Goal: Information Seeking & Learning: Find specific page/section

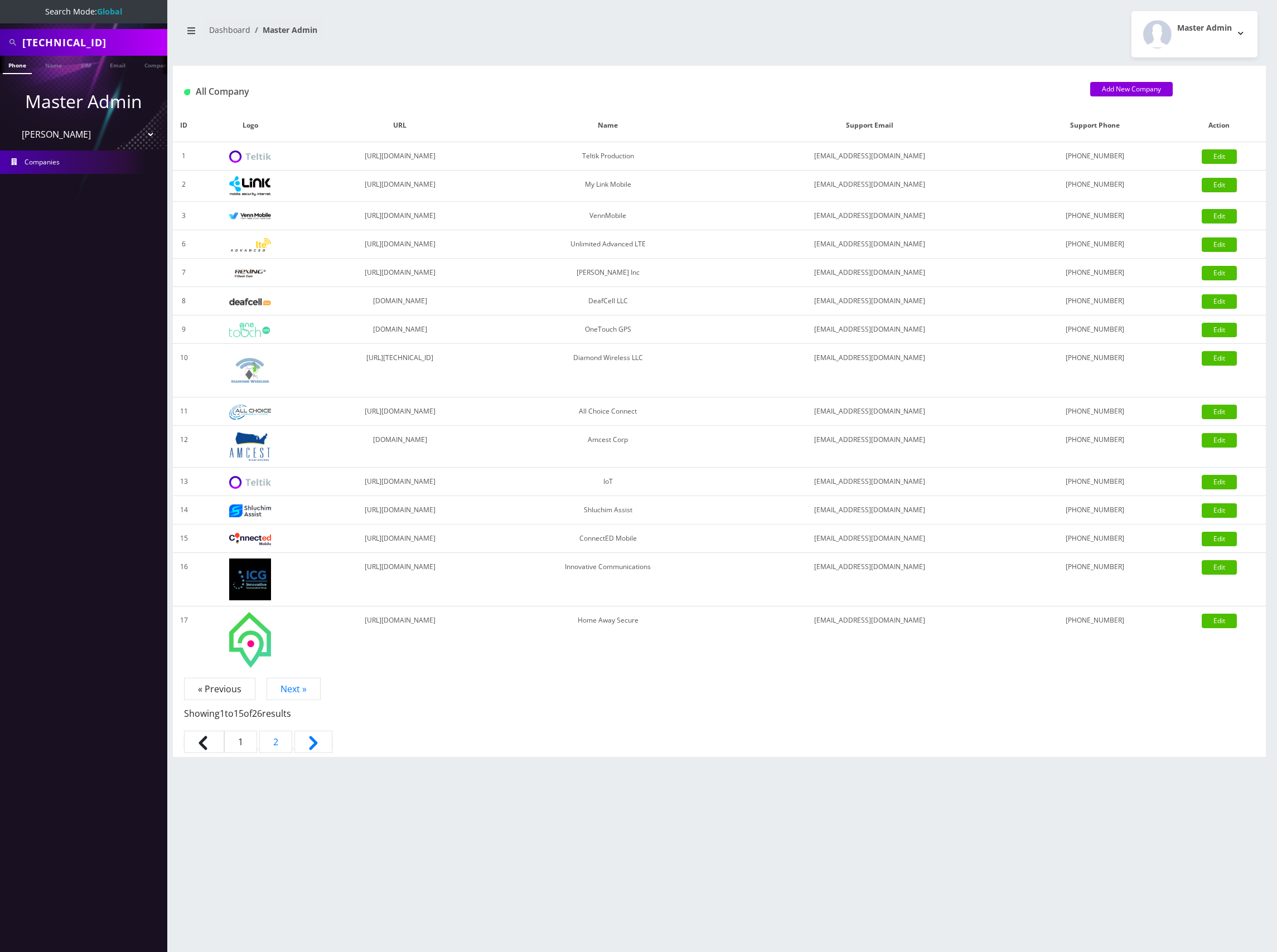
select select "28"
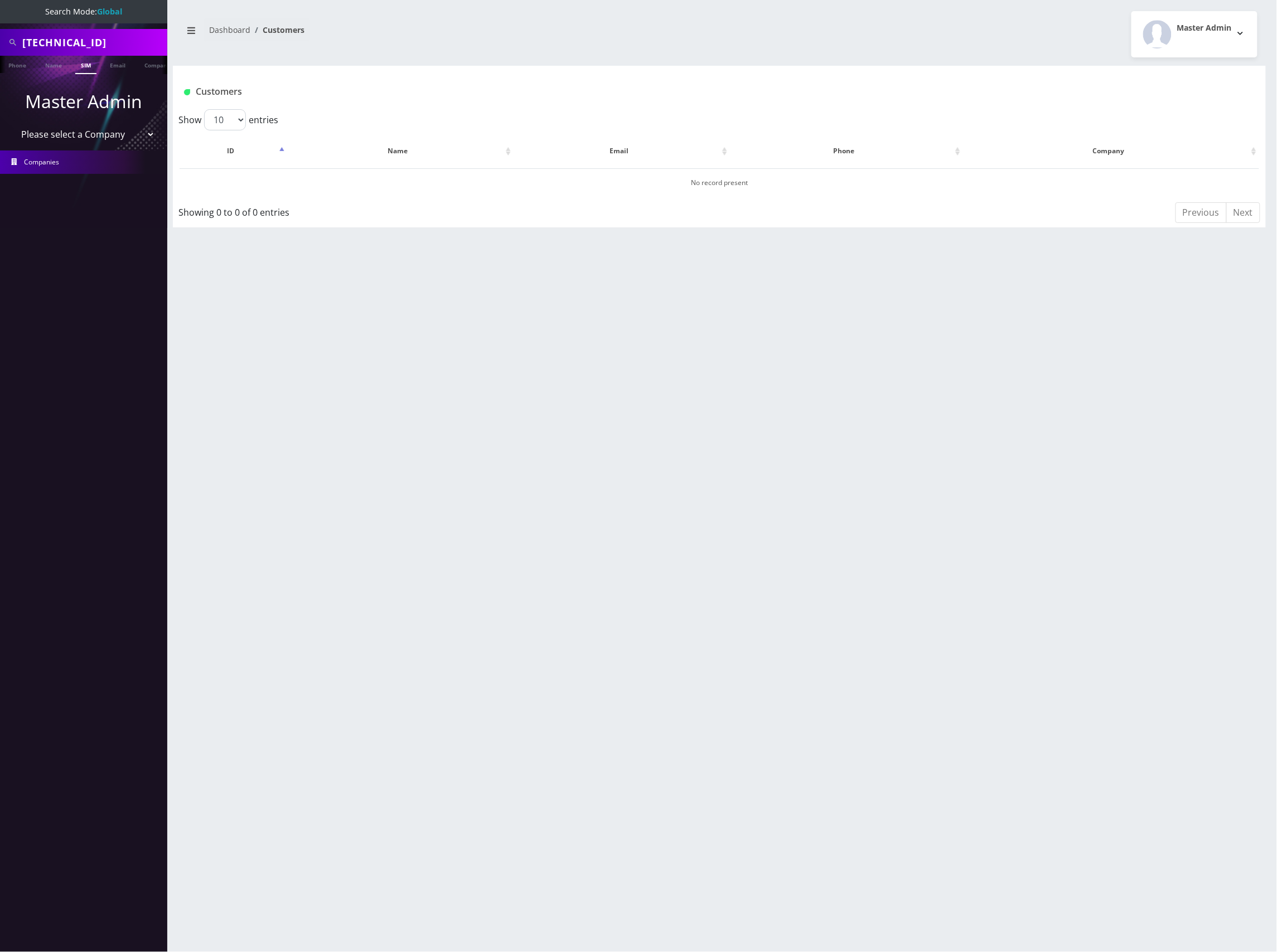
click at [90, 162] on link "Companies" at bounding box center [83, 162] width 167 height 24
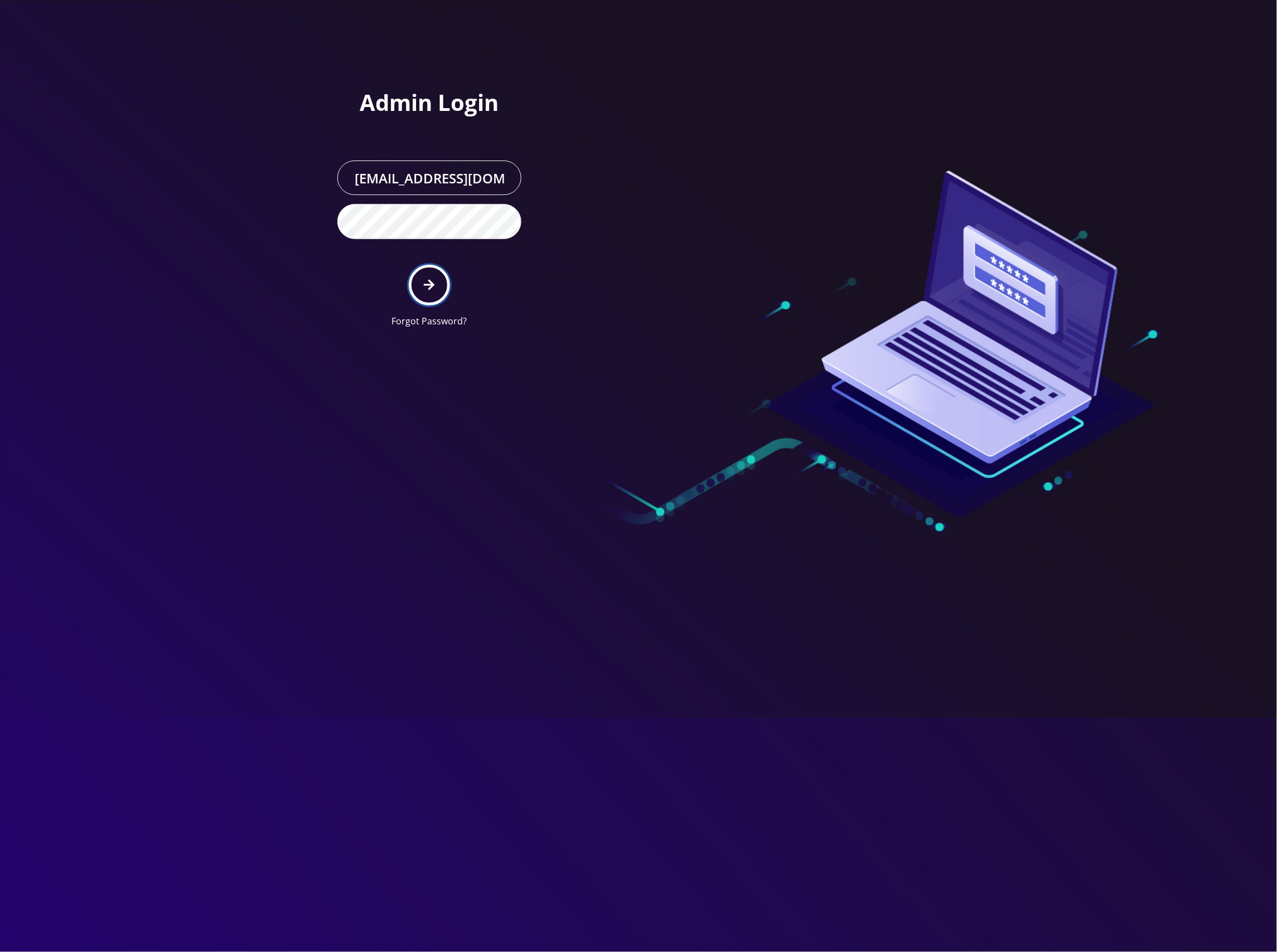
click at [429, 281] on icon "submit" at bounding box center [429, 284] width 10 height 12
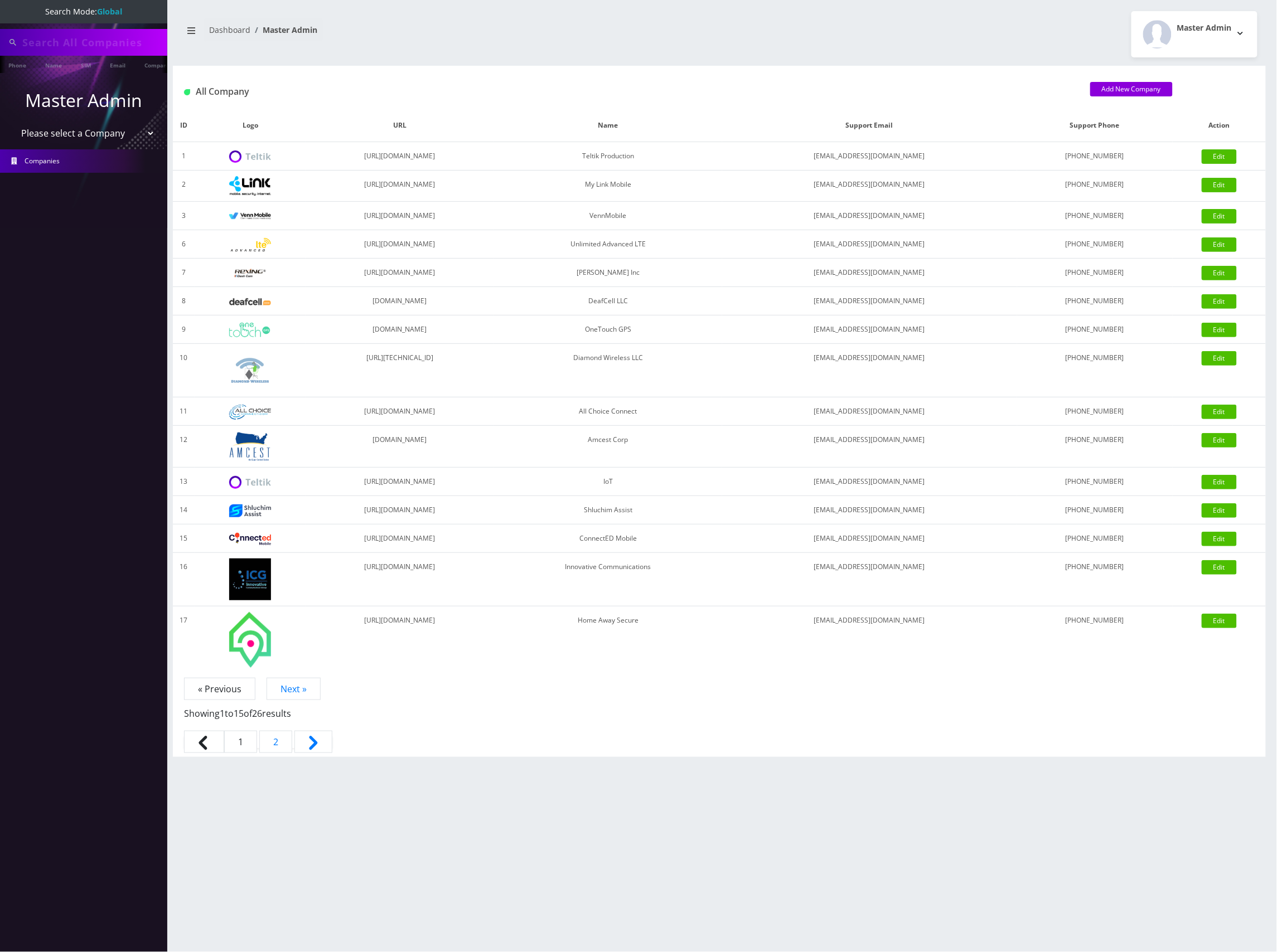
type input "89148000011798241392"
click at [109, 136] on select "Please select a Company Teltik Production My Link Mobile VennMobile Unlimited A…" at bounding box center [84, 134] width 143 height 21
select select "13"
click at [13, 124] on select "Please select a Company Teltik Production My Link Mobile VennMobile Unlimited A…" at bounding box center [84, 134] width 143 height 21
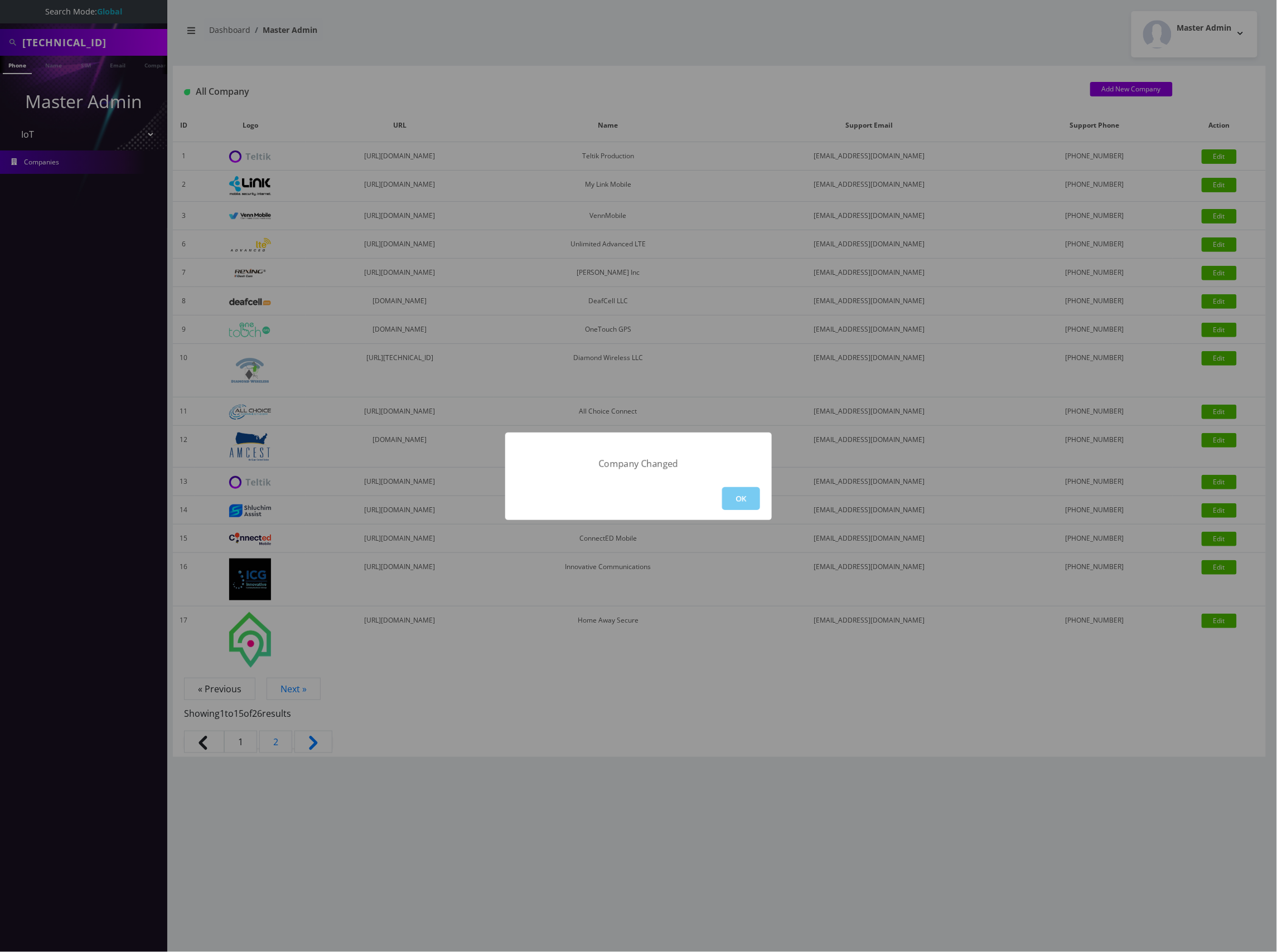
click at [739, 498] on button "OK" at bounding box center [741, 499] width 38 height 23
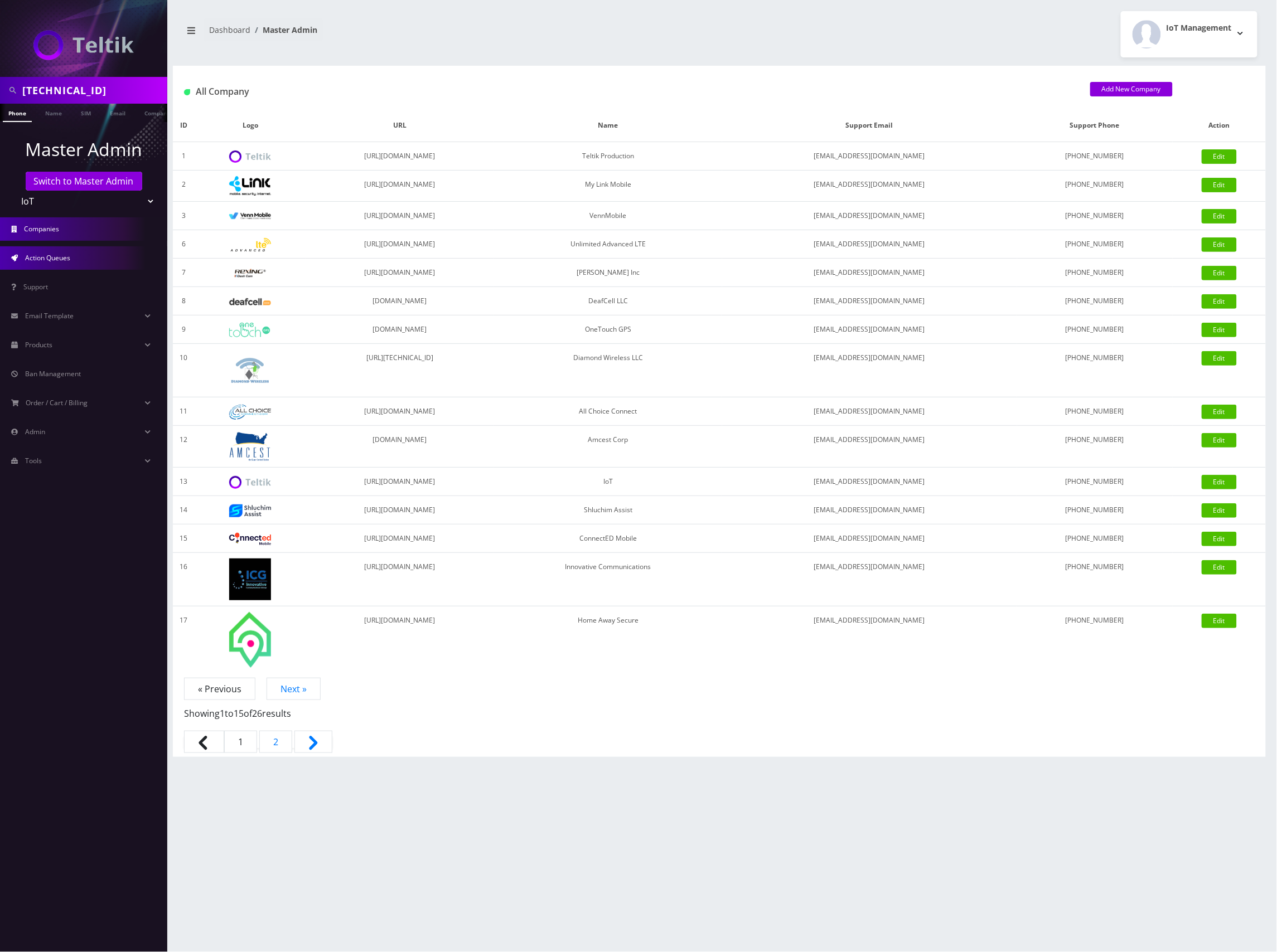
click at [70, 259] on span "Action Queues" at bounding box center [48, 258] width 45 height 9
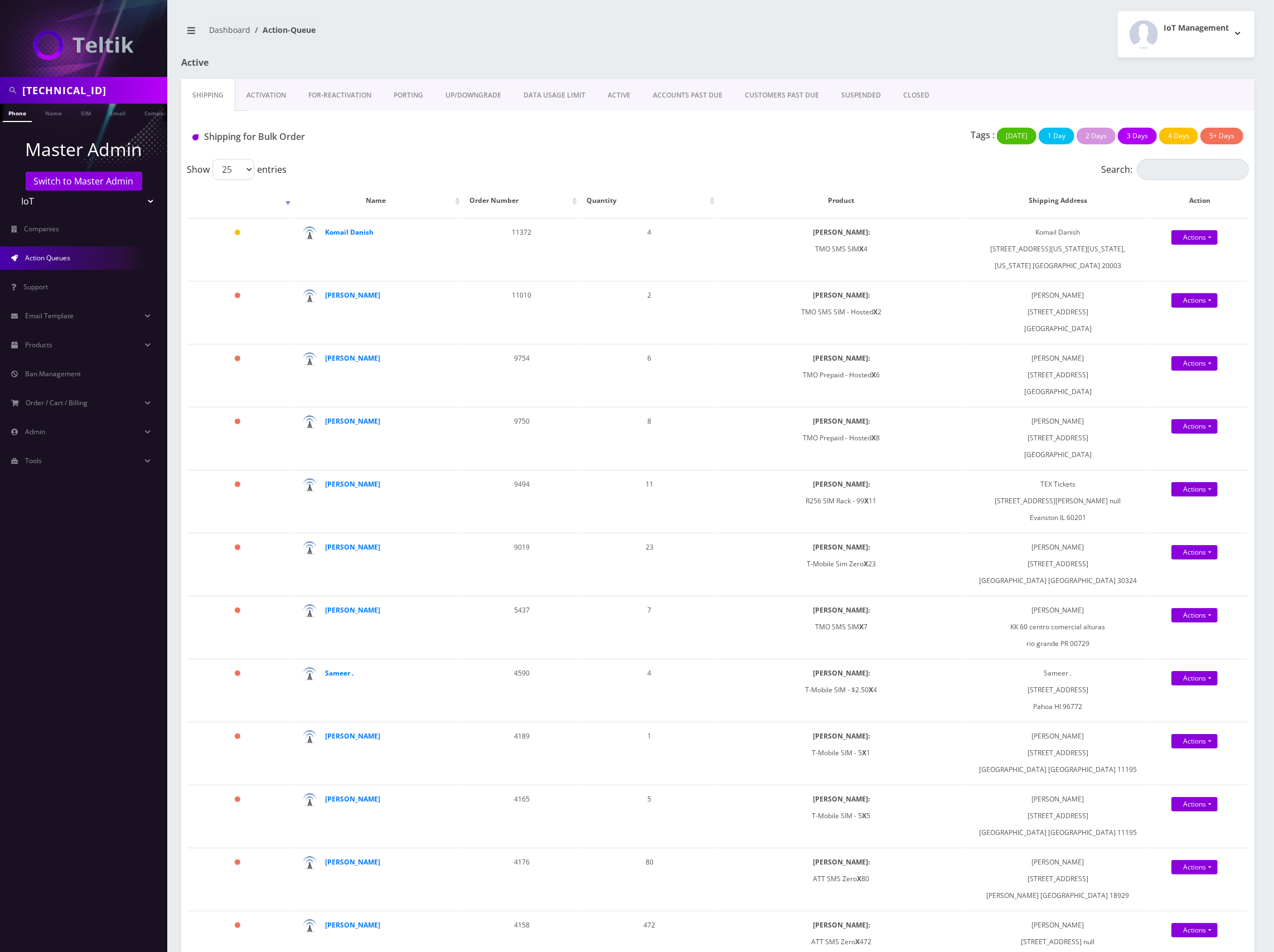
click at [80, 86] on input "89148000011798241392" at bounding box center [93, 90] width 143 height 21
type input "[PERSON_NAME]"
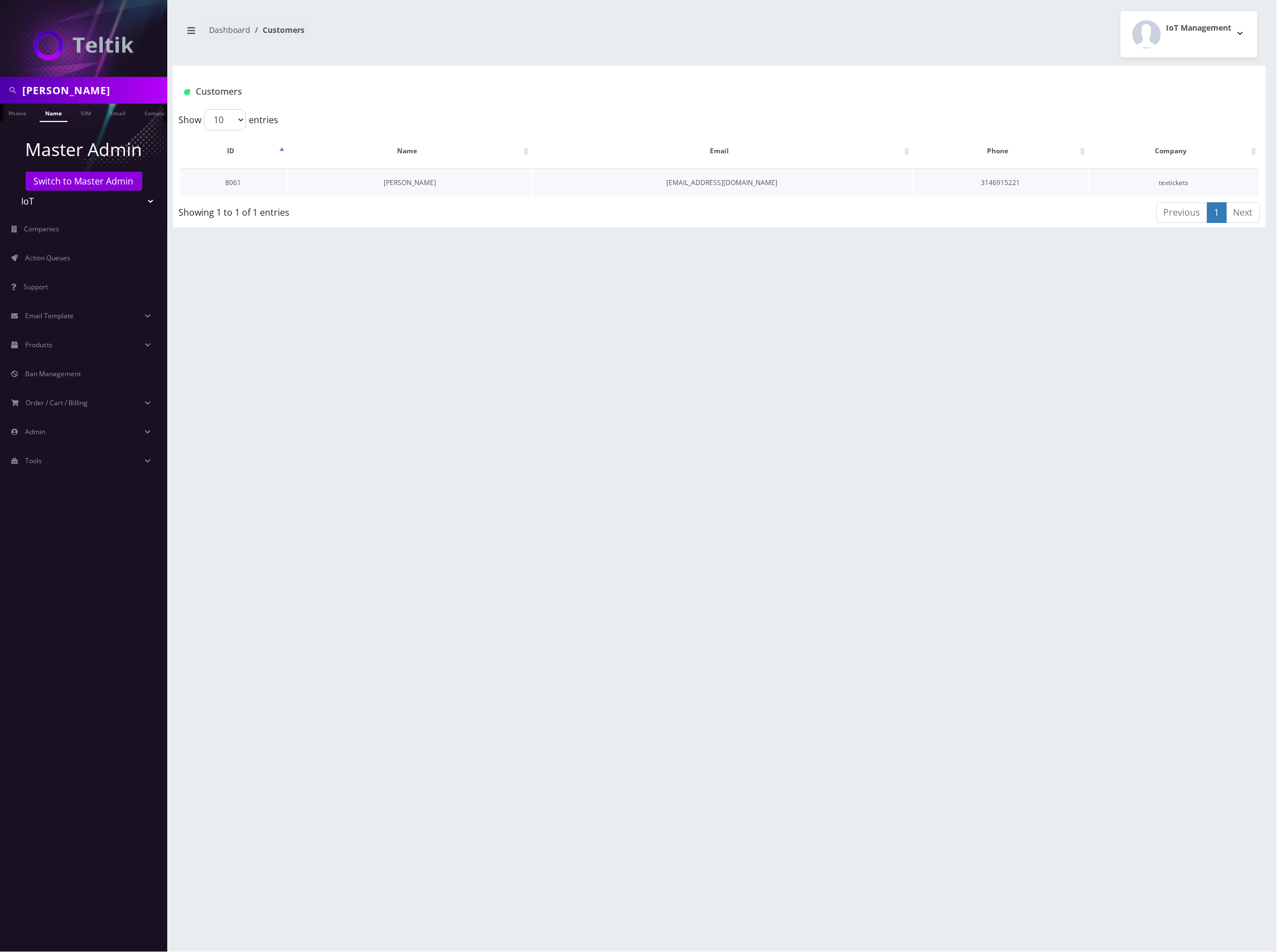
click at [406, 178] on link "maureen heidenry" at bounding box center [409, 182] width 52 height 9
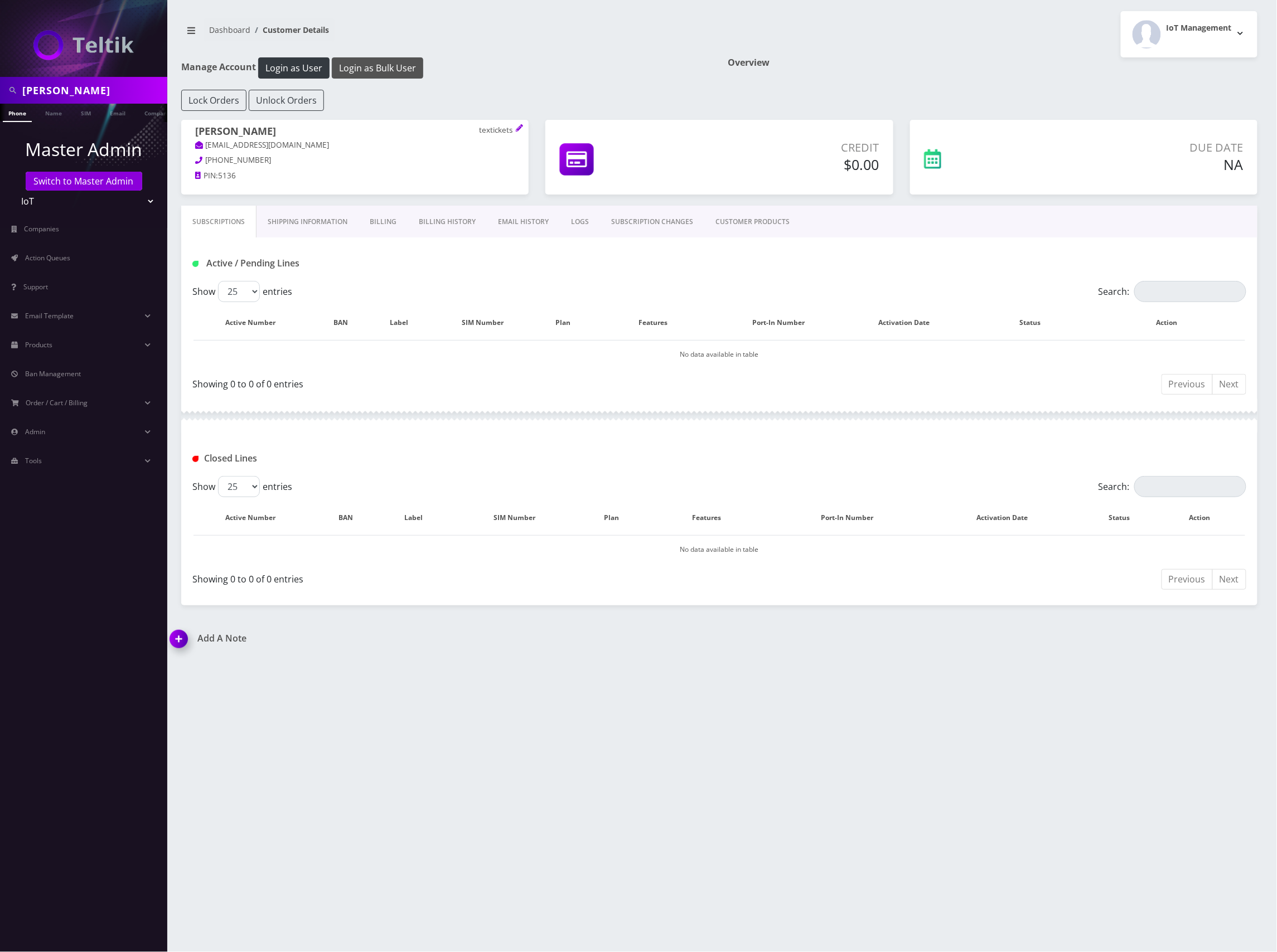
click at [406, 67] on button "Login as Bulk User" at bounding box center [377, 68] width 92 height 21
click at [60, 86] on input "maureen" at bounding box center [94, 90] width 143 height 21
paste input "8901240467113106233"
type input "carl saling"
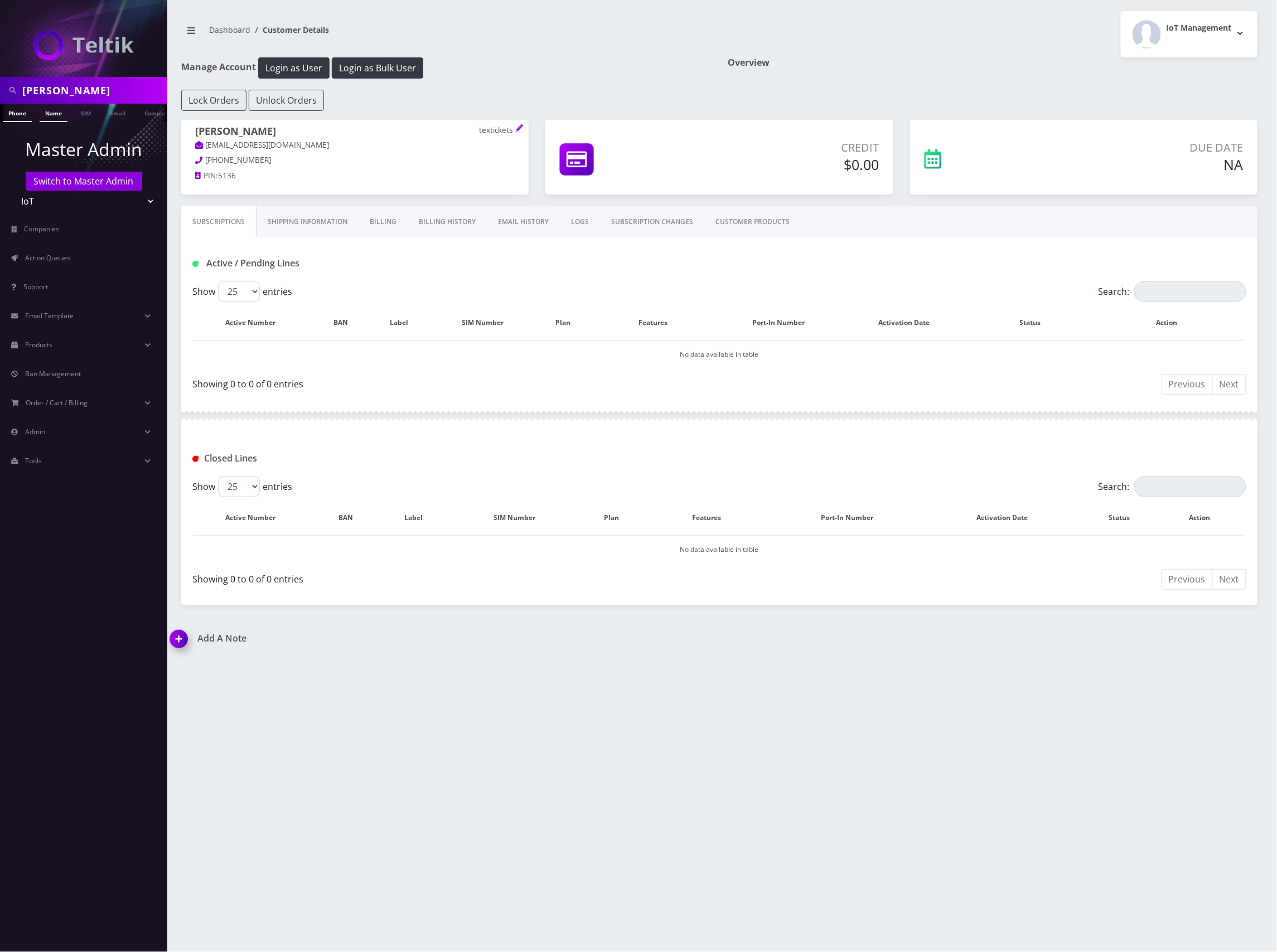
click at [50, 110] on link "Name" at bounding box center [54, 112] width 28 height 18
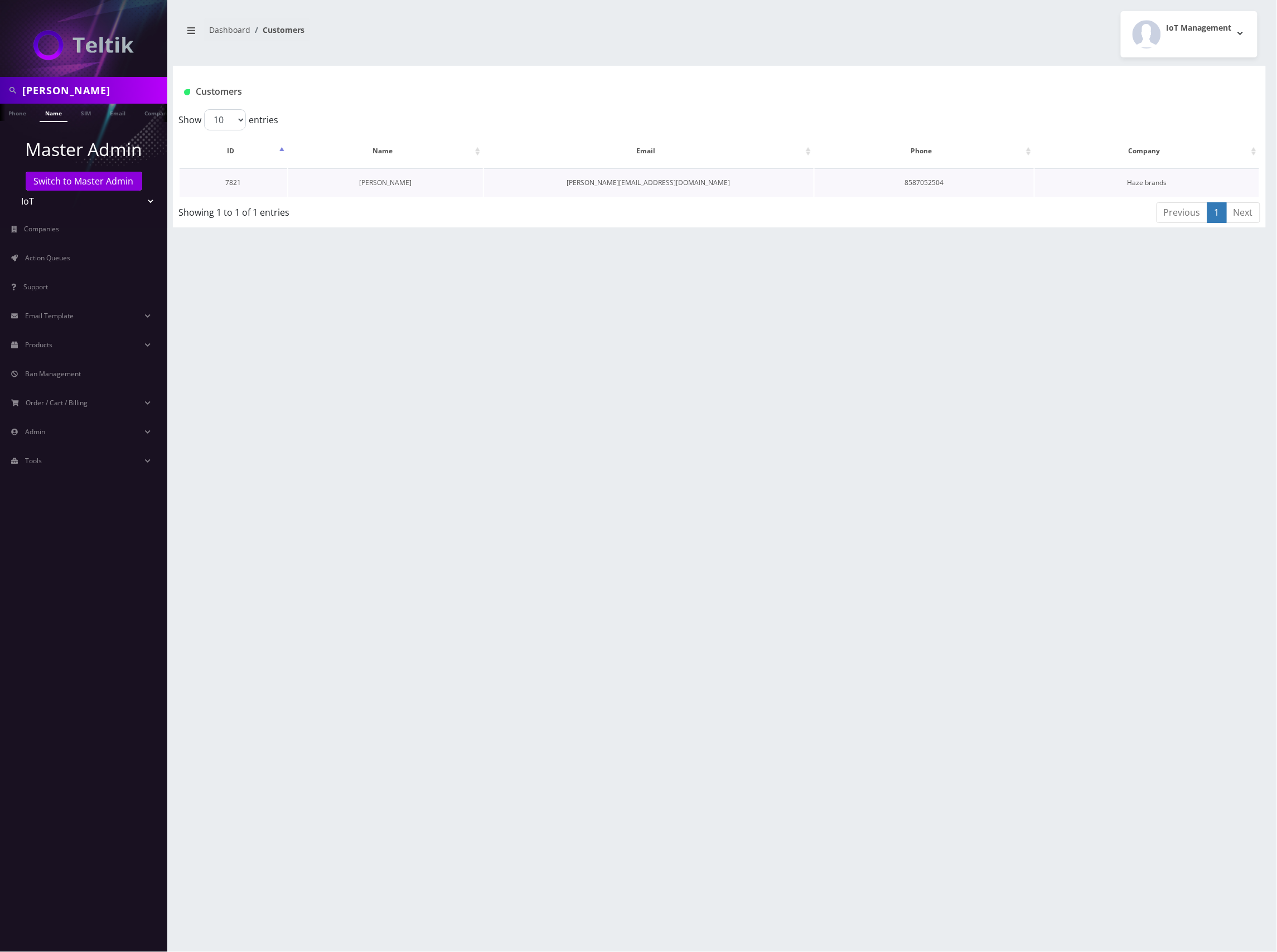
click at [386, 183] on link "[PERSON_NAME]" at bounding box center [384, 182] width 52 height 9
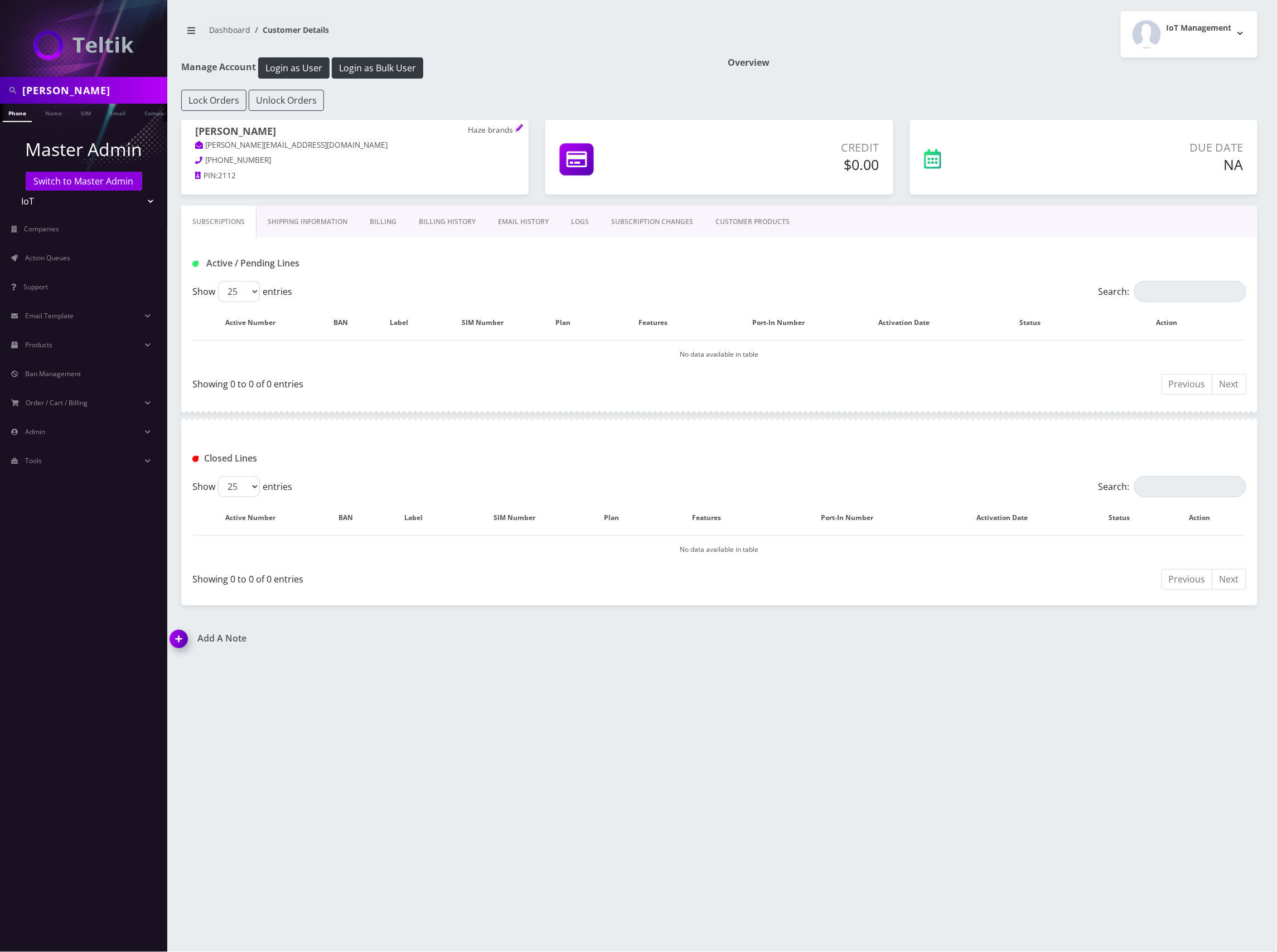
click at [442, 221] on link "Billing History" at bounding box center [447, 222] width 79 height 32
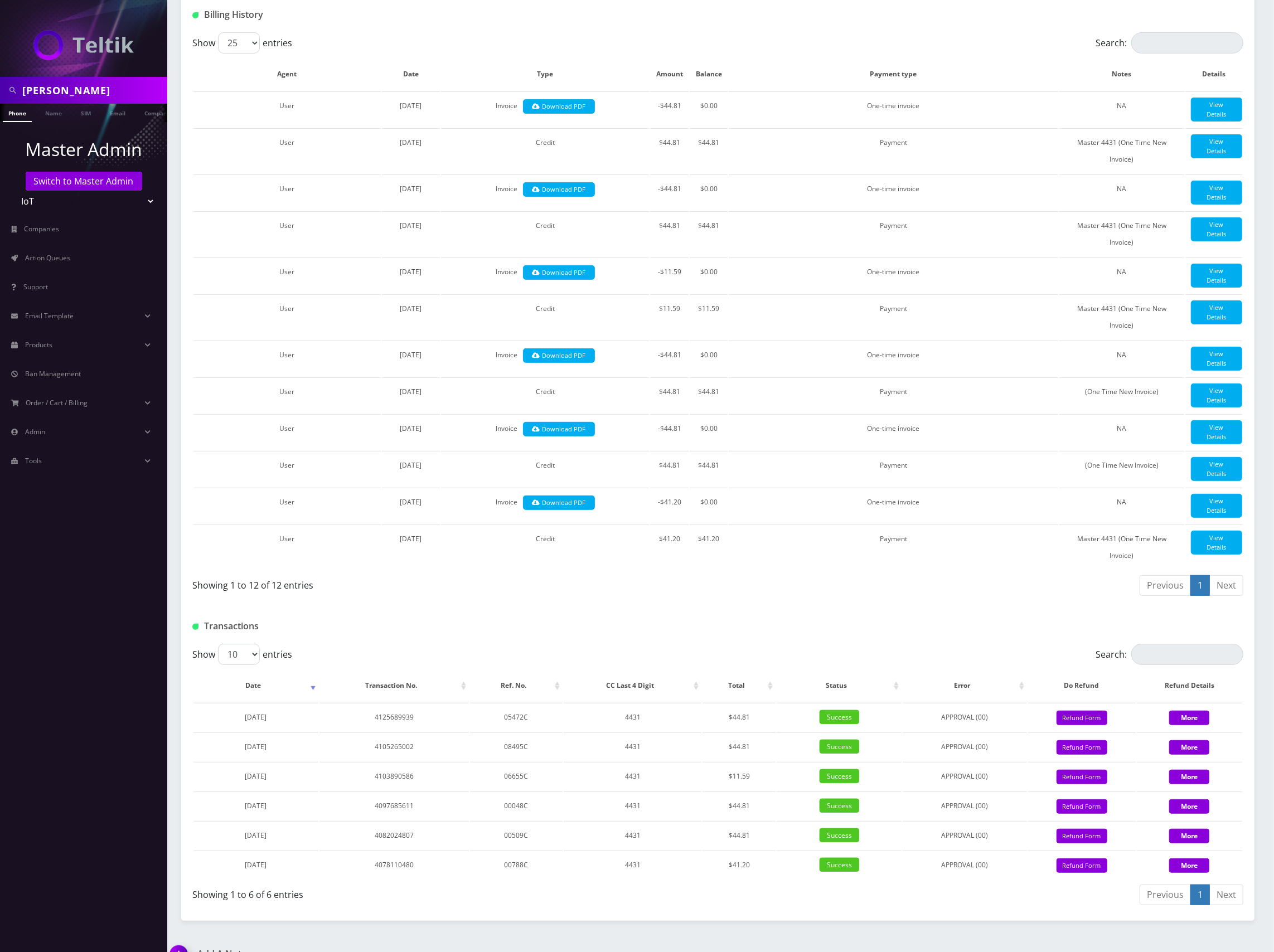
scroll to position [254, 0]
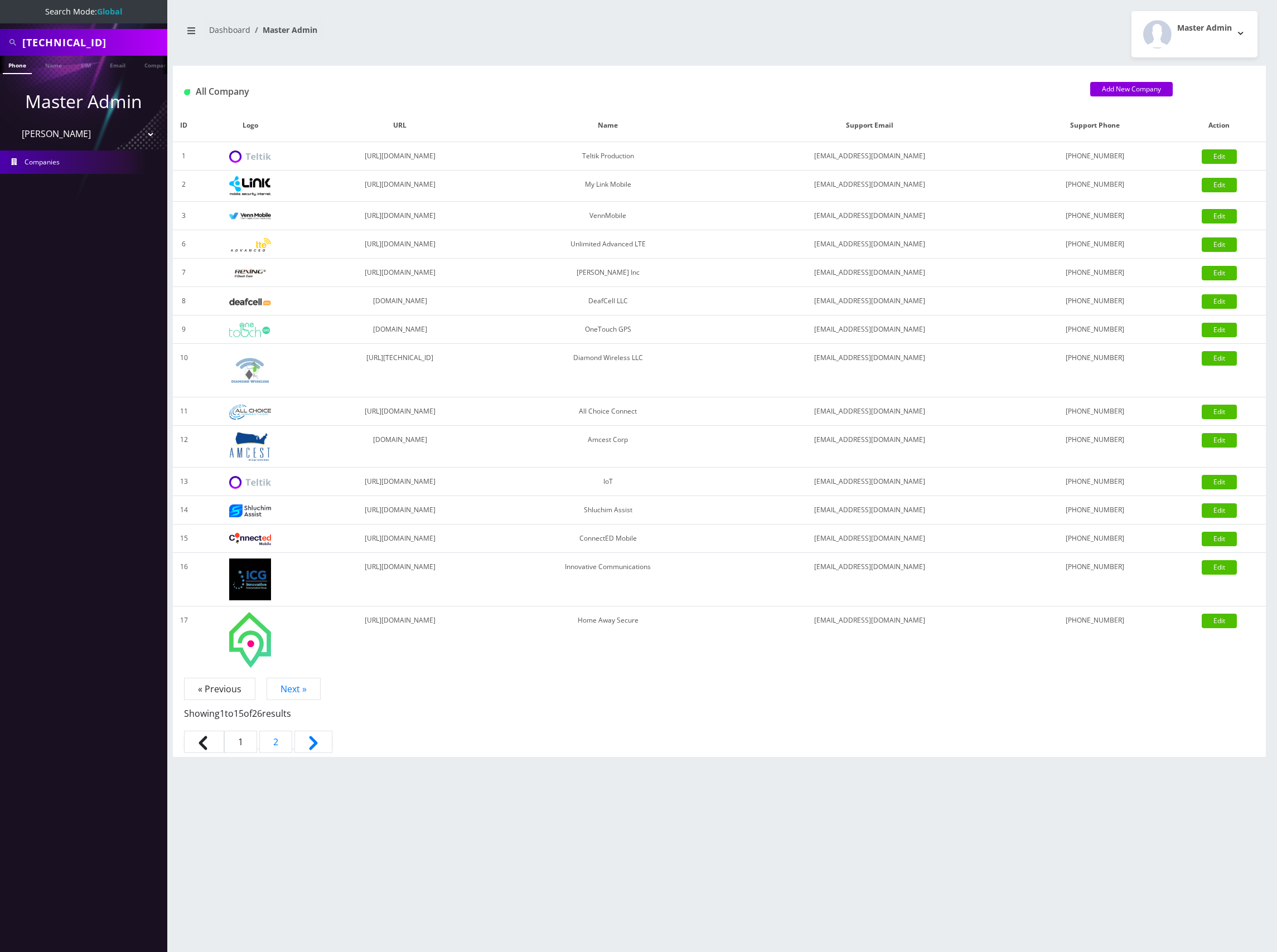
select select "28"
